Goal: Information Seeking & Learning: Learn about a topic

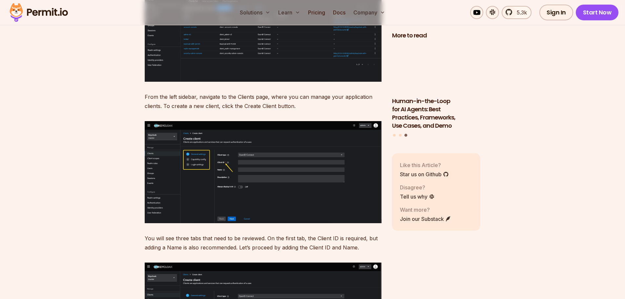
scroll to position [2723, 0]
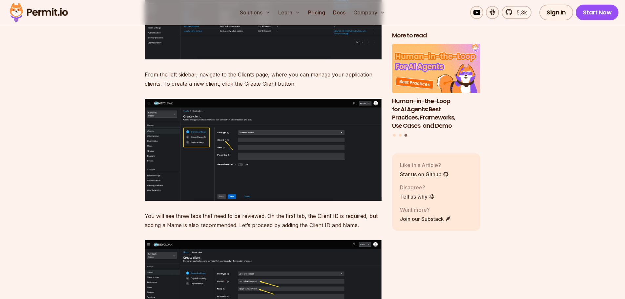
click at [241, 143] on img at bounding box center [263, 150] width 237 height 102
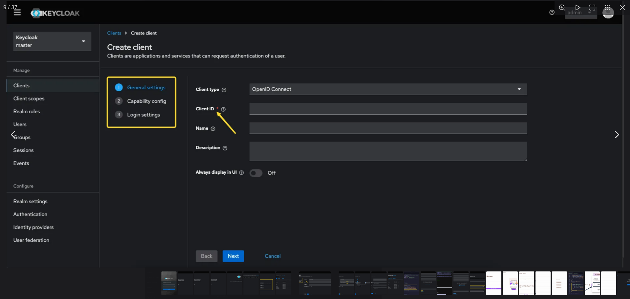
click at [623, 9] on button "You can close this modal content with the ESC key" at bounding box center [622, 7] width 15 height 15
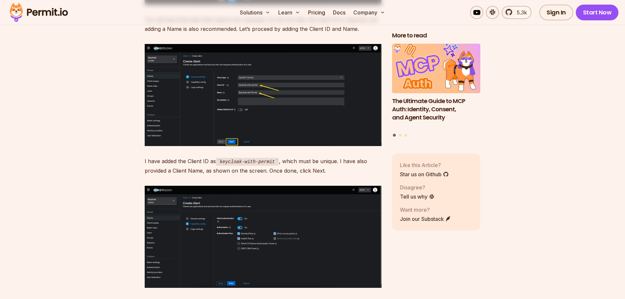
scroll to position [2920, 0]
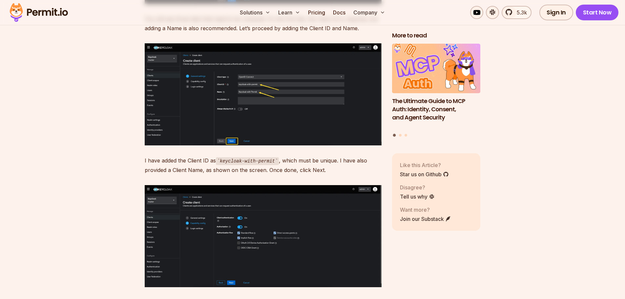
click at [224, 118] on img at bounding box center [263, 94] width 237 height 102
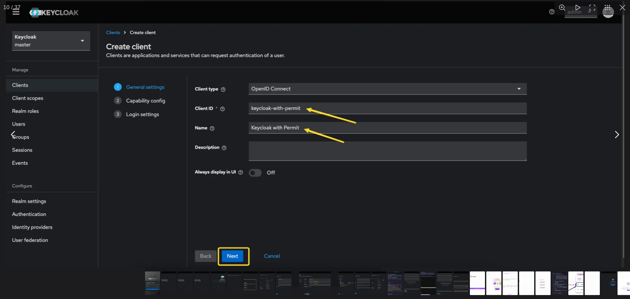
click at [623, 7] on button "You can close this modal content with the ESC key" at bounding box center [622, 7] width 15 height 15
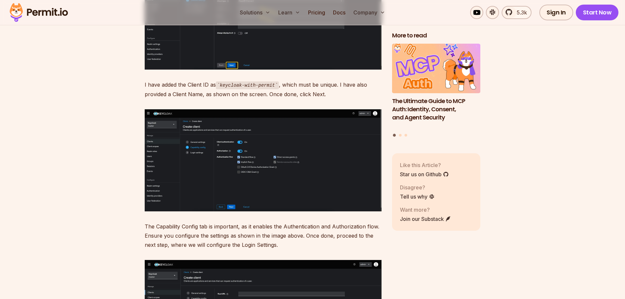
scroll to position [3084, 0]
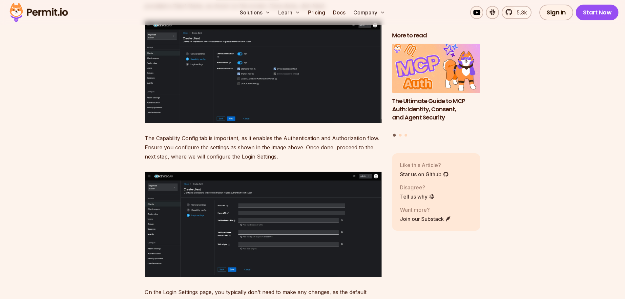
click at [301, 69] on img at bounding box center [263, 72] width 237 height 102
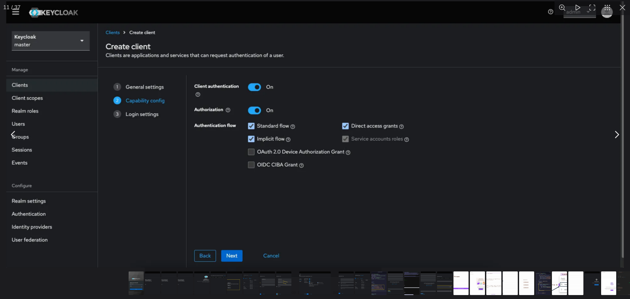
click at [625, 6] on button "You can close this modal content with the ESC key" at bounding box center [622, 7] width 15 height 15
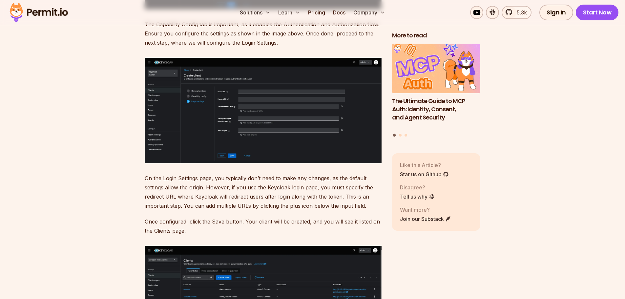
scroll to position [3215, 0]
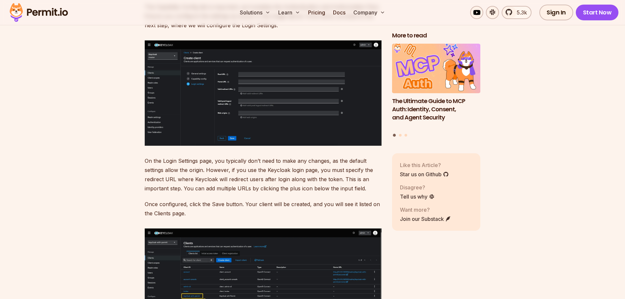
click at [278, 94] on img at bounding box center [263, 92] width 237 height 105
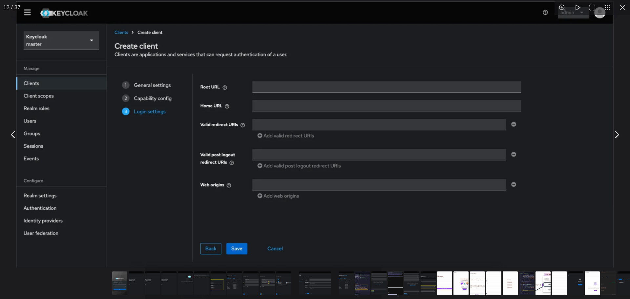
click at [624, 5] on button "You can close this modal content with the ESC key" at bounding box center [622, 7] width 15 height 15
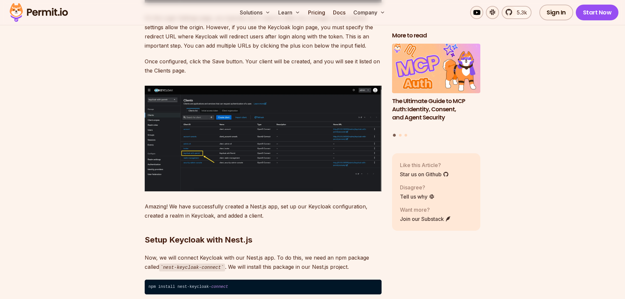
scroll to position [3379, 0]
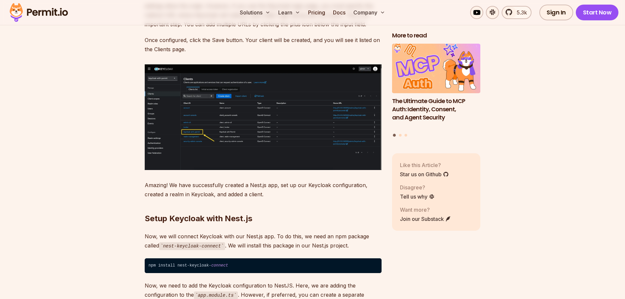
click at [216, 138] on img at bounding box center [263, 117] width 237 height 106
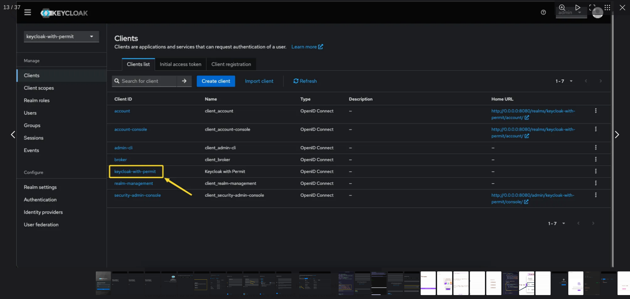
click at [622, 8] on button "You can close this modal content with the ESC key" at bounding box center [622, 7] width 15 height 15
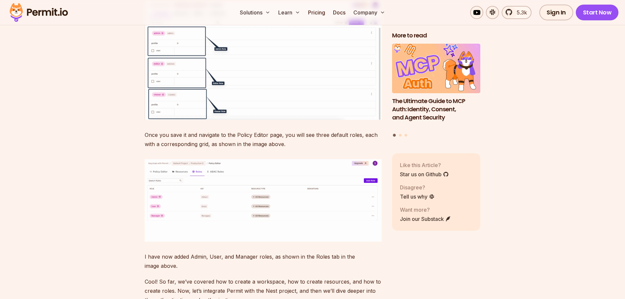
scroll to position [5512, 0]
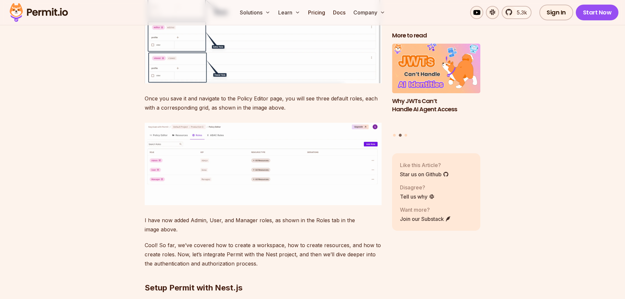
click at [170, 83] on img at bounding box center [263, 24] width 237 height 118
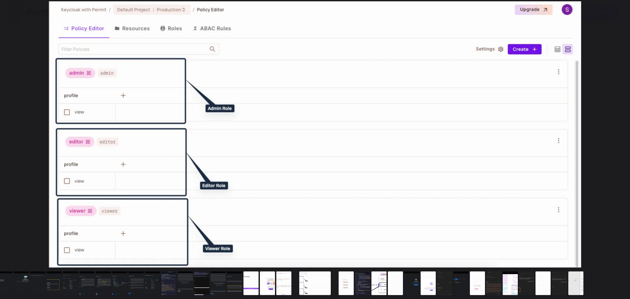
click at [625, 9] on button "You can close this modal content with the ESC key" at bounding box center [622, 7] width 15 height 15
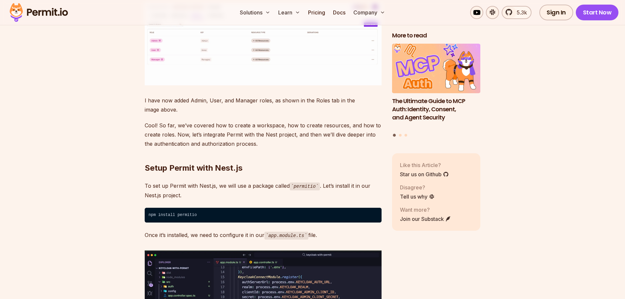
scroll to position [5643, 0]
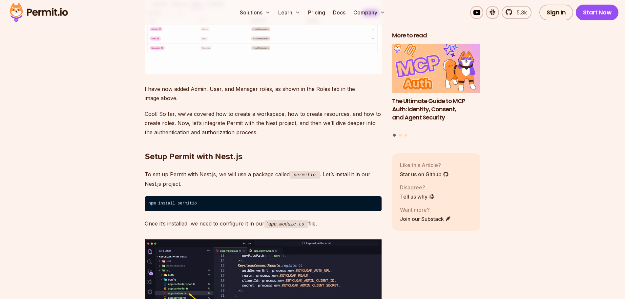
click at [288, 74] on img at bounding box center [263, 32] width 237 height 82
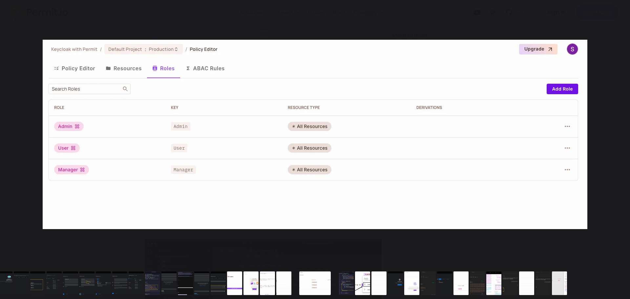
click at [625, 9] on button "You can close this modal content with the ESC key" at bounding box center [622, 7] width 15 height 15
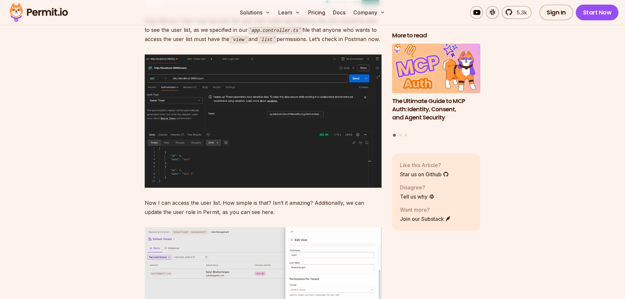
scroll to position [9481, 0]
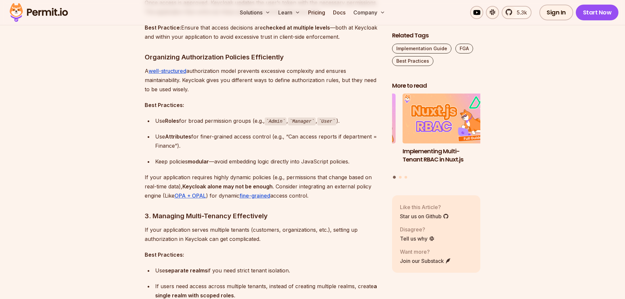
scroll to position [787, 0]
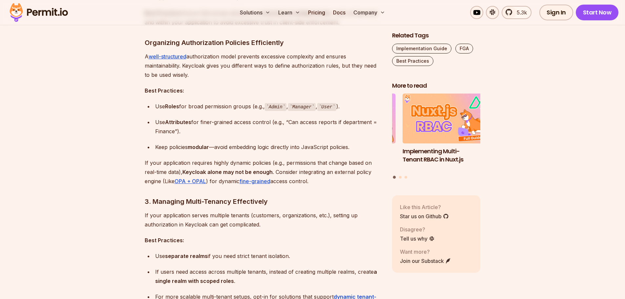
click at [200, 123] on div "Use Attributes for finer-grained access control (e.g., “Can access reports if d…" at bounding box center [268, 126] width 226 height 18
click at [201, 123] on div "Use Attributes for finer-grained access control (e.g., “Can access reports if d…" at bounding box center [268, 126] width 226 height 18
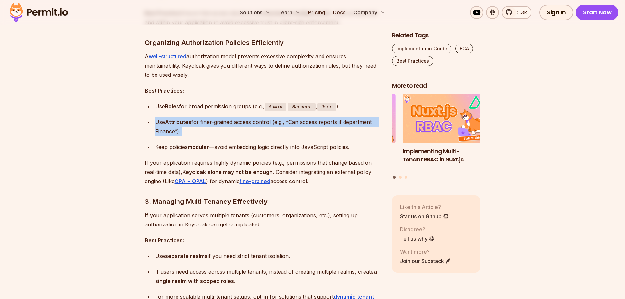
click at [201, 123] on div "Use Attributes for finer-grained access control (e.g., “Can access reports if d…" at bounding box center [268, 126] width 226 height 18
click at [223, 133] on div "Use Attributes for finer-grained access control (e.g., “Can access reports if d…" at bounding box center [268, 126] width 226 height 18
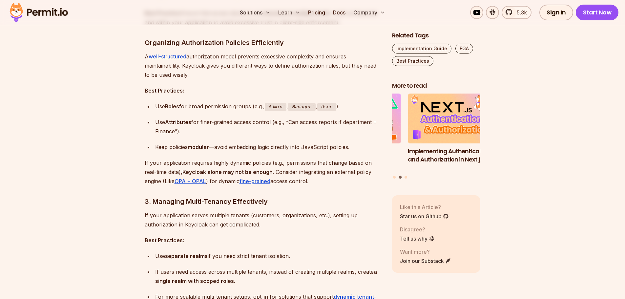
click at [170, 135] on div "Use Attributes for finer-grained access control (e.g., “Can access reports if d…" at bounding box center [268, 126] width 226 height 18
click at [170, 149] on div "Keep policies modular —avoid embedding logic directly into JavaScript policies." at bounding box center [268, 146] width 226 height 9
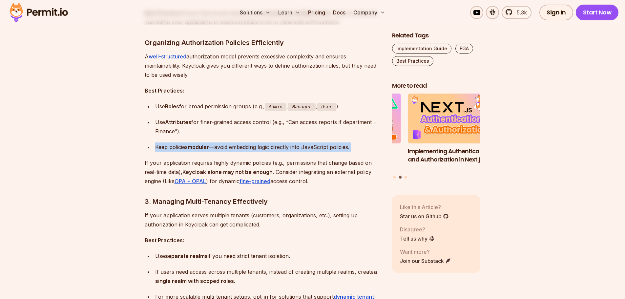
click at [170, 149] on div "Keep policies modular —avoid embedding logic directly into JavaScript policies." at bounding box center [268, 146] width 226 height 9
click at [239, 149] on div "Keep policies modular —avoid embedding logic directly into JavaScript policies." at bounding box center [268, 146] width 226 height 9
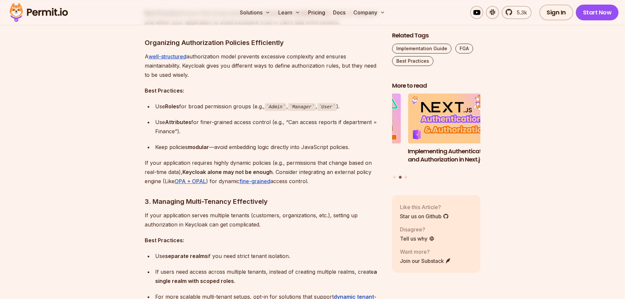
drag, startPoint x: 253, startPoint y: 143, endPoint x: 252, endPoint y: 147, distance: 4.1
click at [253, 143] on div "Keep policies modular —avoid embedding logic directly into JavaScript policies." at bounding box center [268, 146] width 226 height 9
click at [252, 147] on div "Keep policies modular —avoid embedding logic directly into JavaScript policies." at bounding box center [268, 146] width 226 height 9
click at [290, 147] on div "Keep policies modular —avoid embedding logic directly into JavaScript policies." at bounding box center [268, 146] width 226 height 9
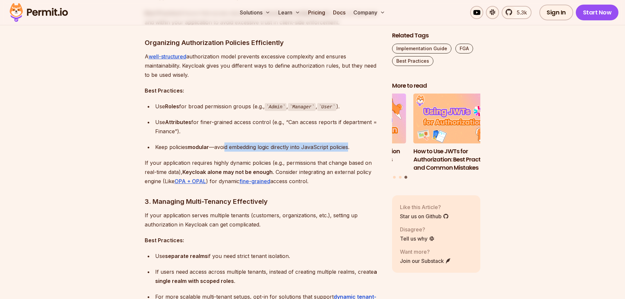
drag, startPoint x: 350, startPoint y: 149, endPoint x: 225, endPoint y: 150, distance: 125.0
click at [225, 150] on div "Keep policies modular —avoid embedding logic directly into JavaScript policies." at bounding box center [268, 146] width 226 height 9
click at [218, 150] on div "Keep policies modular —avoid embedding logic directly into JavaScript policies." at bounding box center [268, 146] width 226 height 9
drag, startPoint x: 216, startPoint y: 149, endPoint x: 359, endPoint y: 149, distance: 143.0
click at [359, 149] on div "Keep policies modular —avoid embedding logic directly into JavaScript policies." at bounding box center [268, 146] width 226 height 9
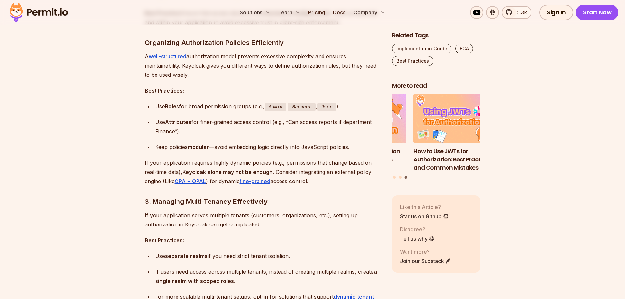
drag, startPoint x: 358, startPoint y: 154, endPoint x: 347, endPoint y: 168, distance: 17.7
drag, startPoint x: 143, startPoint y: 162, endPoint x: 337, endPoint y: 186, distance: 195.7
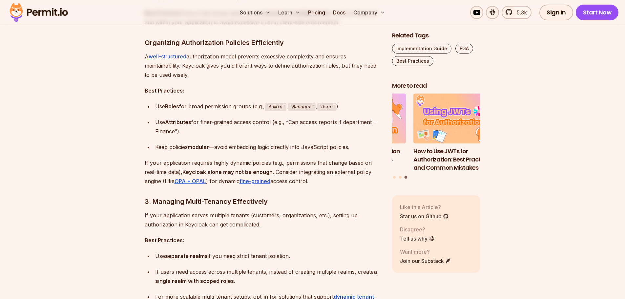
click at [228, 165] on p "If your application requires highly dynamic policies (e.g., permissions that ch…" at bounding box center [263, 172] width 237 height 28
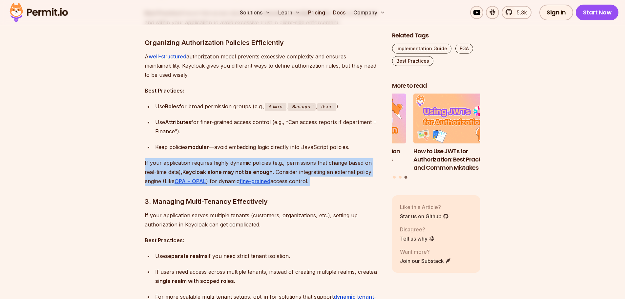
click at [228, 165] on p "If your application requires highly dynamic policies (e.g., permissions that ch…" at bounding box center [263, 172] width 237 height 28
click at [214, 172] on strong "Keycloak alone may not be enough" at bounding box center [227, 172] width 90 height 7
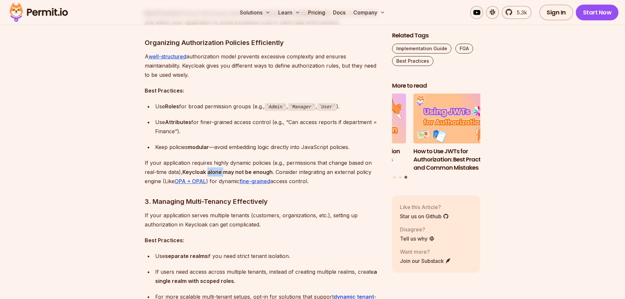
click at [214, 172] on strong "Keycloak alone may not be enough" at bounding box center [227, 172] width 90 height 7
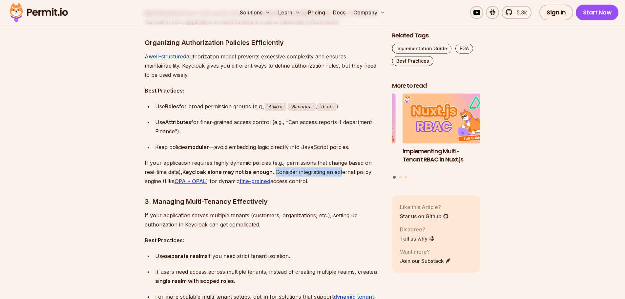
drag, startPoint x: 276, startPoint y: 174, endPoint x: 343, endPoint y: 174, distance: 67.6
click at [343, 174] on p "If your application requires highly dynamic policies (e.g., permissions that ch…" at bounding box center [263, 172] width 237 height 28
click at [340, 183] on p "If your application requires highly dynamic policies (e.g., permissions that ch…" at bounding box center [263, 172] width 237 height 28
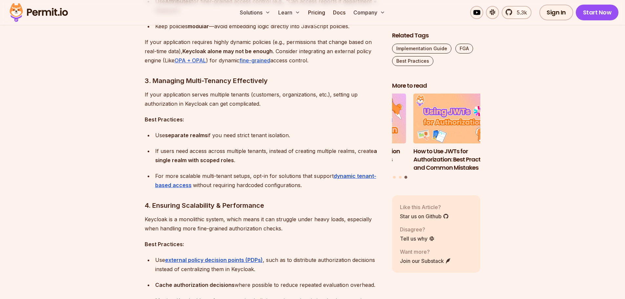
scroll to position [919, 0]
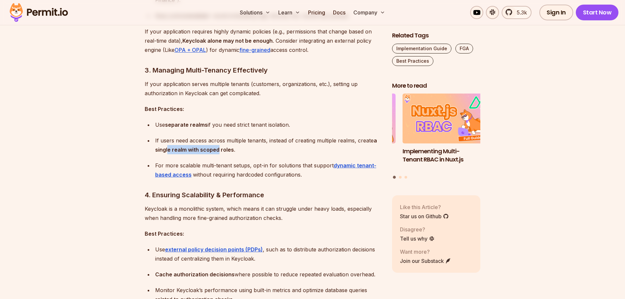
drag, startPoint x: 169, startPoint y: 152, endPoint x: 222, endPoint y: 153, distance: 53.5
click at [218, 152] on strong "a single realm with scoped roles" at bounding box center [266, 145] width 222 height 16
click at [223, 153] on strong "a single realm with scoped roles" at bounding box center [266, 145] width 222 height 16
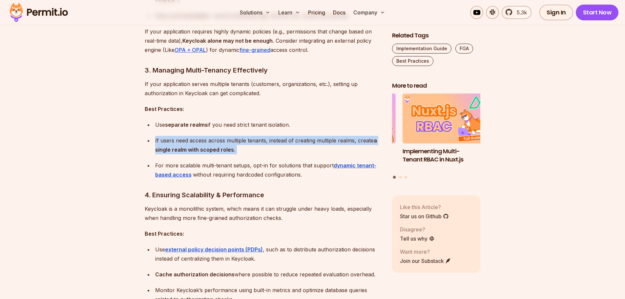
click at [223, 153] on strong "a single realm with scoped roles" at bounding box center [266, 145] width 222 height 16
click at [235, 154] on div "If users need access across multiple tenants, instead of creating multiple real…" at bounding box center [268, 145] width 226 height 18
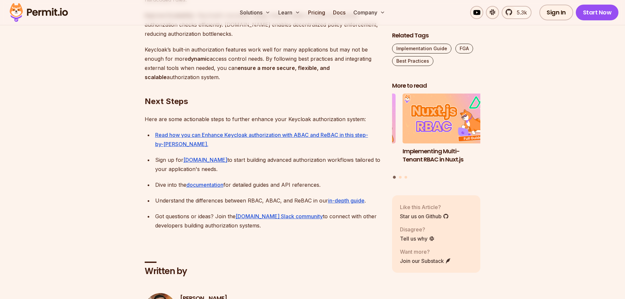
scroll to position [2001, 0]
